Goal: Information Seeking & Learning: Learn about a topic

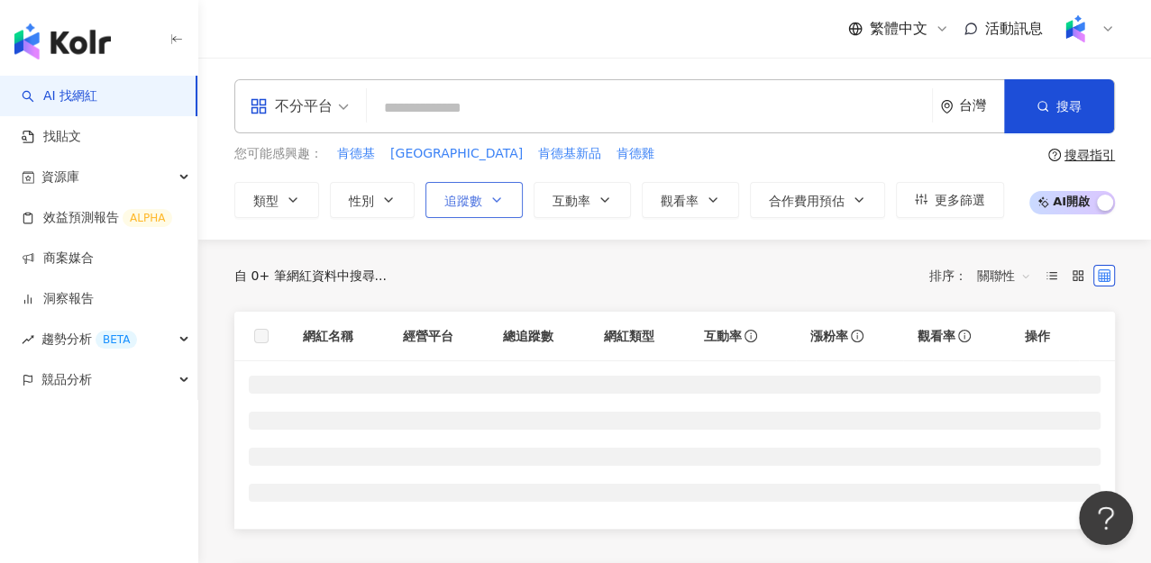
click at [471, 208] on button "追蹤數" at bounding box center [473, 200] width 97 height 36
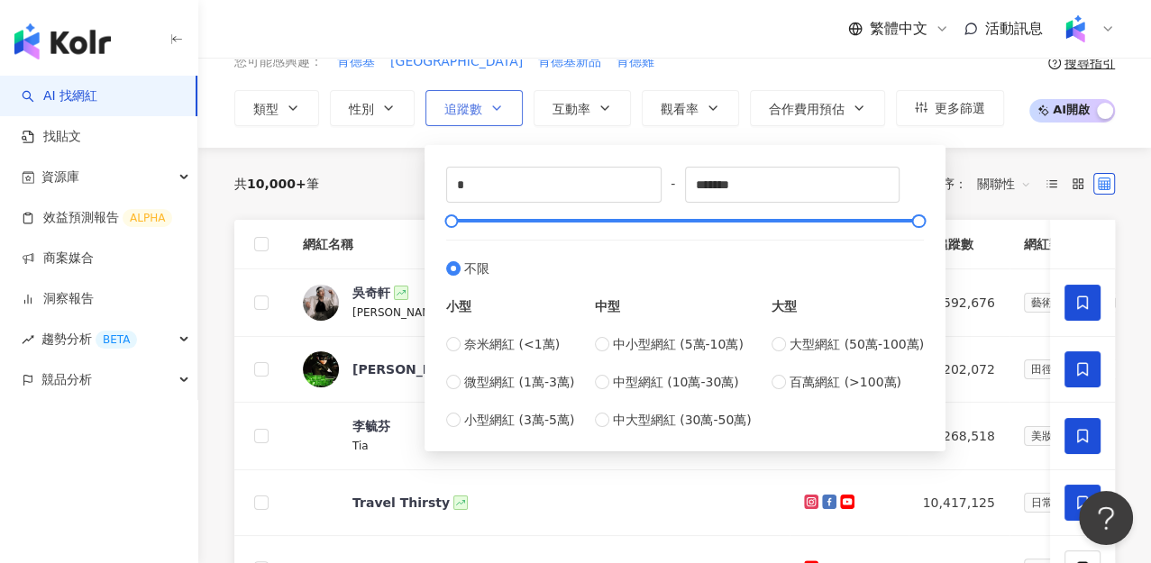
scroll to position [100, 0]
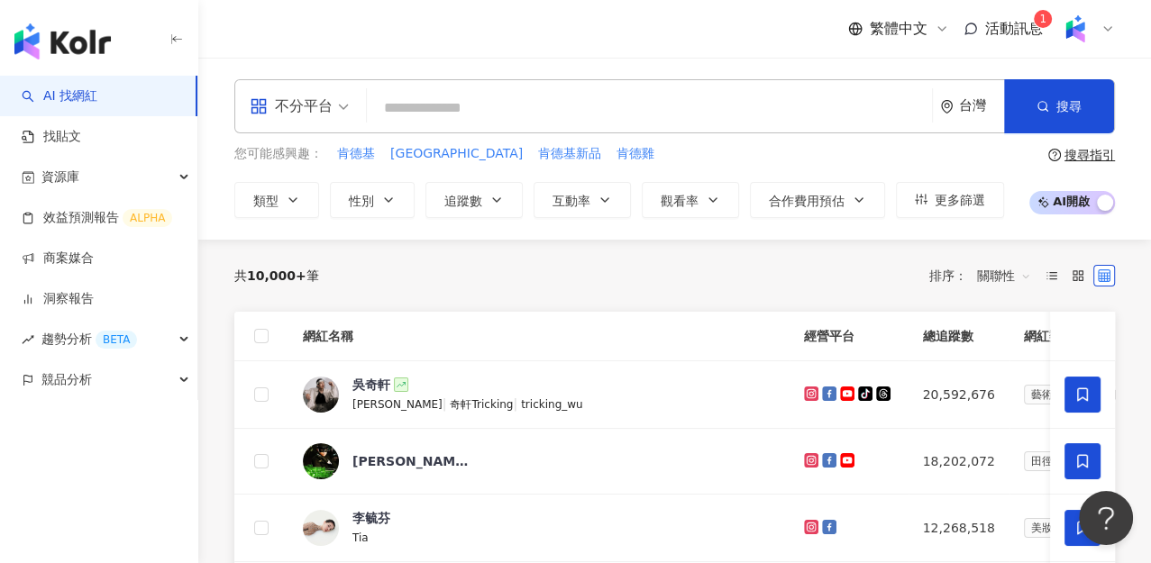
click at [528, 108] on input "search" at bounding box center [649, 108] width 551 height 34
click at [455, 404] on span "奇軒Tricking" at bounding box center [481, 404] width 63 height 13
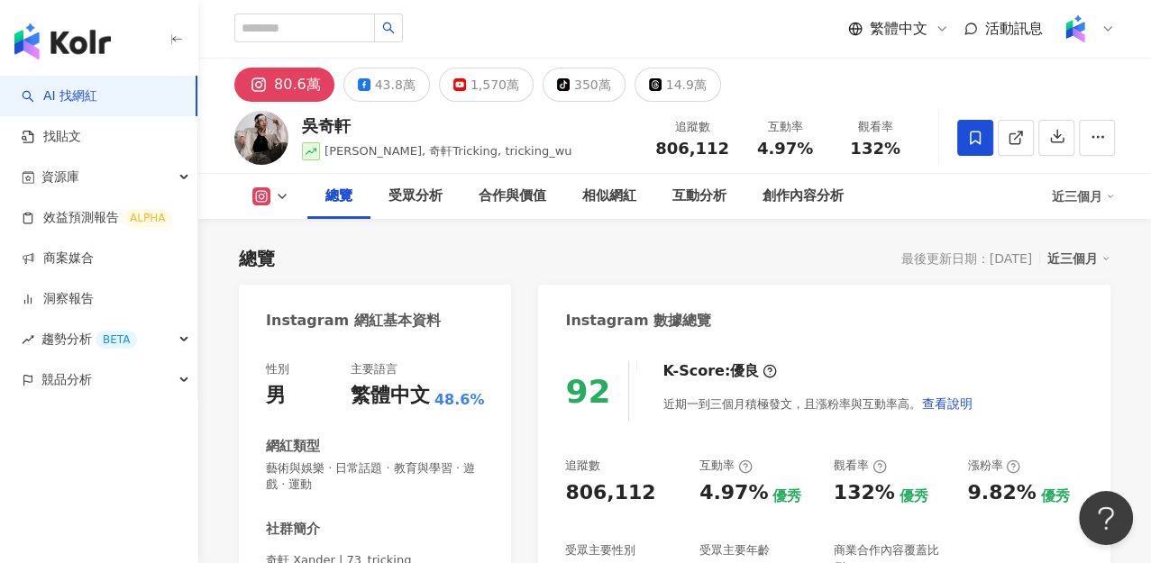
scroll to position [100, 0]
